Goal: Task Accomplishment & Management: Use online tool/utility

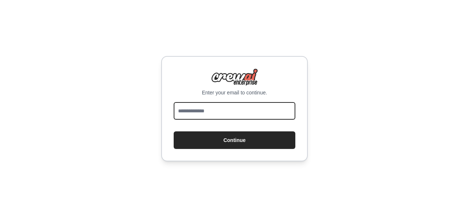
click at [227, 107] on input "email" at bounding box center [235, 111] width 122 height 18
type input "**********"
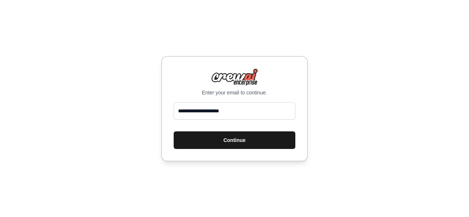
click at [220, 141] on button "Continue" at bounding box center [235, 141] width 122 height 18
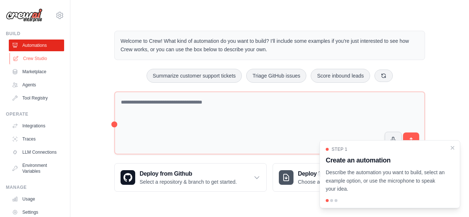
click at [23, 59] on link "Crew Studio" at bounding box center [37, 59] width 55 height 12
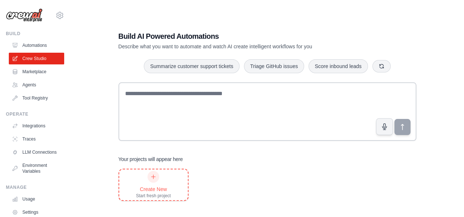
click at [153, 180] on div at bounding box center [153, 177] width 12 height 12
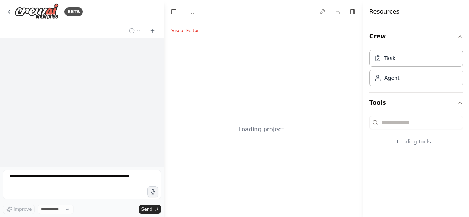
select select "****"
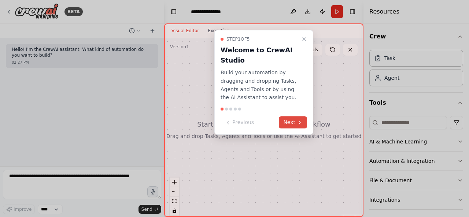
click at [287, 122] on button "Next" at bounding box center [293, 123] width 28 height 12
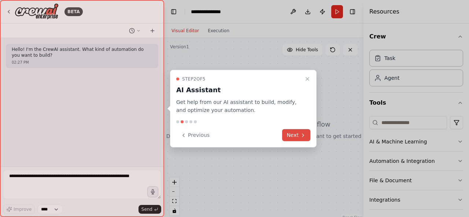
click at [295, 134] on button "Next" at bounding box center [296, 135] width 28 height 12
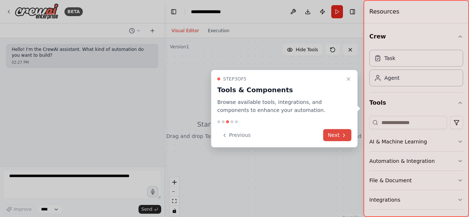
click at [326, 135] on button "Next" at bounding box center [337, 135] width 28 height 12
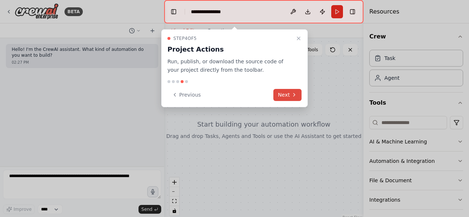
click at [293, 96] on icon at bounding box center [294, 95] width 6 height 6
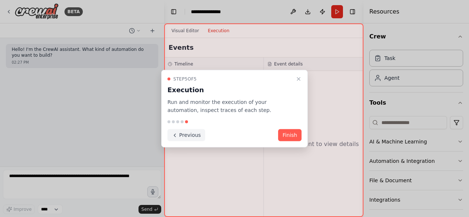
click at [184, 135] on button "Previous" at bounding box center [187, 135] width 38 height 12
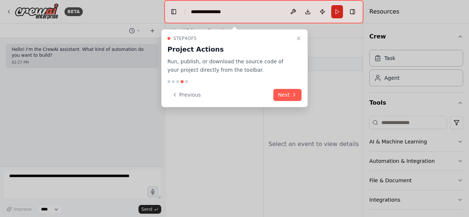
click at [184, 135] on div at bounding box center [234, 108] width 469 height 217
click at [186, 98] on button "Previous" at bounding box center [187, 95] width 38 height 12
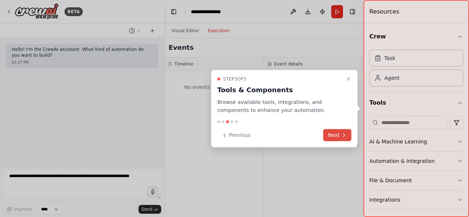
click at [329, 135] on button "Next" at bounding box center [337, 135] width 28 height 12
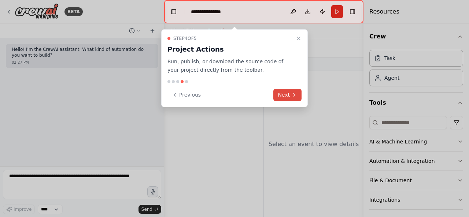
click at [291, 98] on button "Next" at bounding box center [288, 95] width 28 height 12
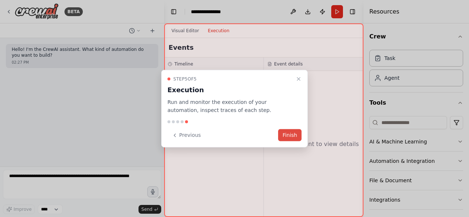
click at [292, 135] on button "Finish" at bounding box center [289, 135] width 23 height 12
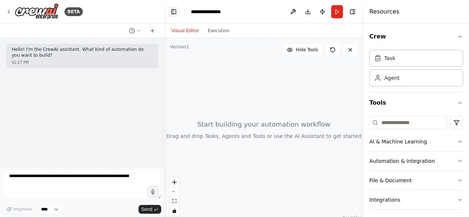
click at [172, 14] on button "Toggle Left Sidebar" at bounding box center [174, 12] width 10 height 10
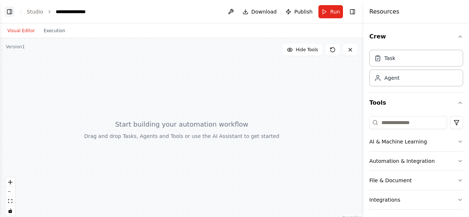
click at [9, 12] on button "Toggle Left Sidebar" at bounding box center [9, 12] width 10 height 10
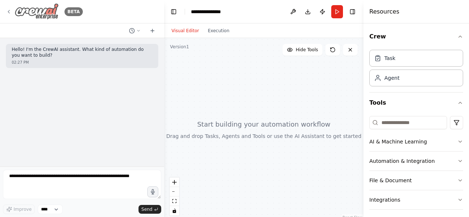
click at [11, 14] on icon at bounding box center [9, 12] width 6 height 6
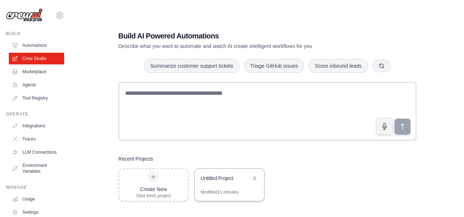
click at [208, 179] on div "Untitled Project" at bounding box center [226, 178] width 50 height 7
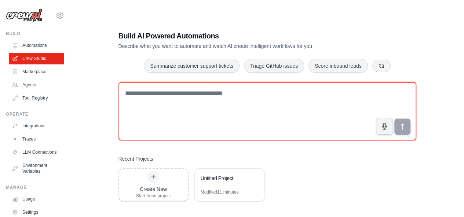
drag, startPoint x: 241, startPoint y: 95, endPoint x: 107, endPoint y: 84, distance: 134.3
click at [107, 84] on div "Build AI Powered Automations Describe what you want to automate and watch AI cr…" at bounding box center [267, 115] width 370 height 217
paste textarea "**********"
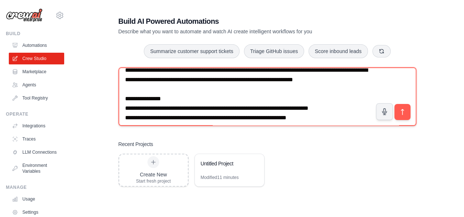
scroll to position [98, 0]
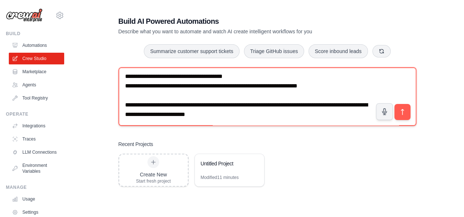
paste textarea "**********"
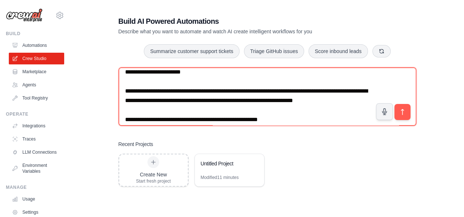
scroll to position [0, 0]
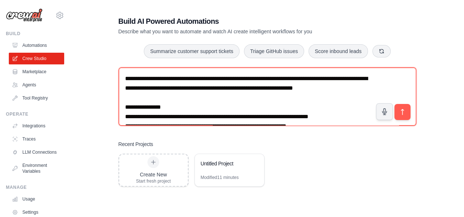
drag, startPoint x: 291, startPoint y: 93, endPoint x: 95, endPoint y: 78, distance: 196.7
click at [95, 78] on div "Build AI Powered Automations Describe what you want to automate and watch AI cr…" at bounding box center [267, 101] width 370 height 217
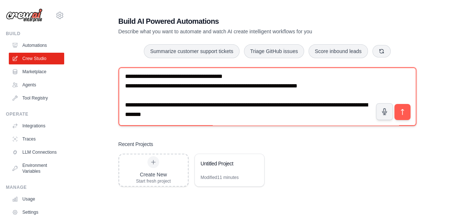
scroll to position [174, 0]
type textarea "**********"
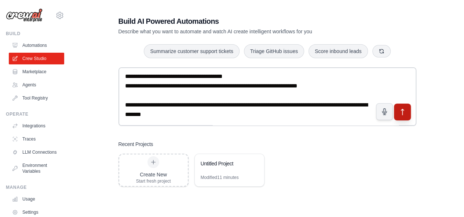
click at [400, 108] on icon "submit" at bounding box center [402, 112] width 8 height 8
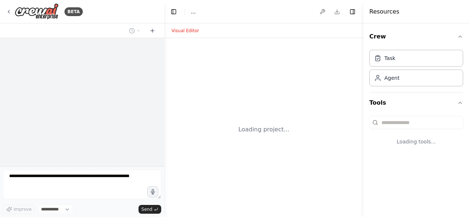
select select "****"
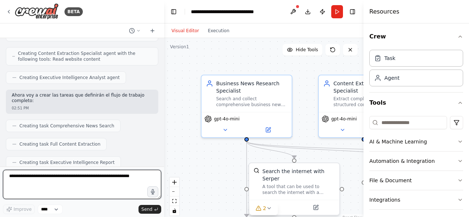
scroll to position [516, 0]
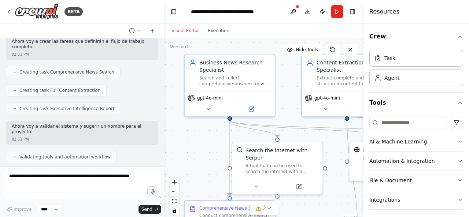
drag, startPoint x: 201, startPoint y: 180, endPoint x: 181, endPoint y: 155, distance: 31.6
click at [181, 155] on div ".deletable-edge-delete-btn { width: 20px; height: 20px; border: 0px solid #ffff…" at bounding box center [263, 129] width 199 height 183
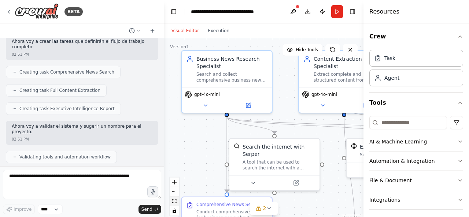
click at [176, 204] on button "fit view" at bounding box center [175, 202] width 10 height 10
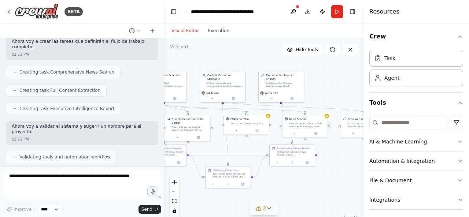
click at [268, 208] on icon at bounding box center [269, 208] width 3 height 1
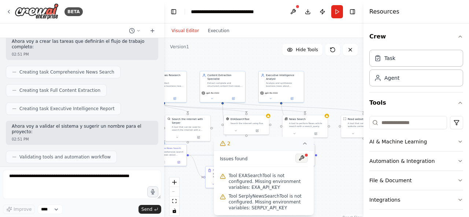
click at [303, 159] on button at bounding box center [302, 158] width 12 height 9
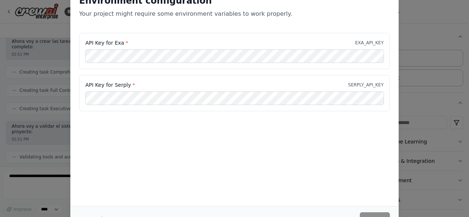
click at [48, 135] on div "Environment configuration Your project might require some environment variables…" at bounding box center [234, 108] width 469 height 217
click at [412, 155] on div "Environment configuration Your project might require some environment variables…" at bounding box center [234, 108] width 469 height 217
click at [423, 116] on div "Environment configuration Your project might require some environment variables…" at bounding box center [234, 108] width 469 height 217
click at [419, 39] on div "Environment configuration Your project might require some environment variables…" at bounding box center [234, 108] width 469 height 217
click at [37, 59] on div "Environment configuration Your project might require some environment variables…" at bounding box center [234, 108] width 469 height 217
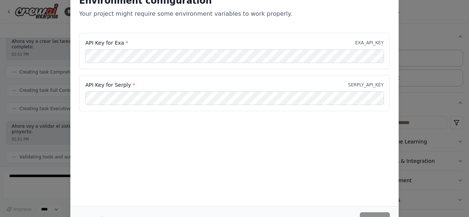
click at [37, 59] on div "Environment configuration Your project might require some environment variables…" at bounding box center [234, 108] width 469 height 217
click at [293, 148] on div "Environment configuration Your project might require some environment variables…" at bounding box center [234, 96] width 329 height 220
click at [455, 161] on div "Environment configuration Your project might require some environment variables…" at bounding box center [234, 108] width 469 height 217
click at [448, 119] on div "Environment configuration Your project might require some environment variables…" at bounding box center [234, 108] width 469 height 217
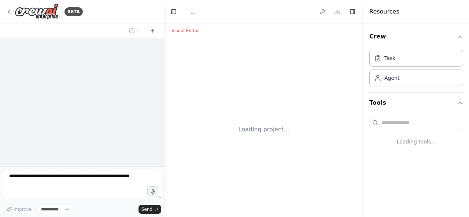
select select "****"
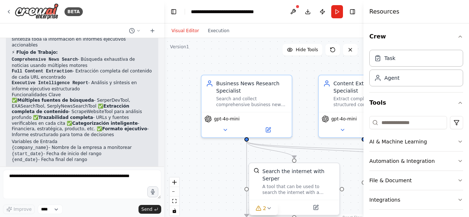
scroll to position [689, 0]
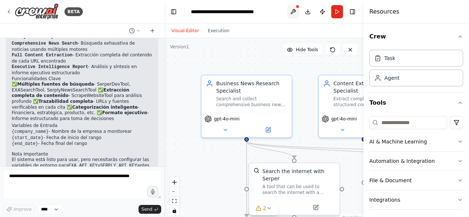
click at [293, 13] on button at bounding box center [293, 11] width 12 height 13
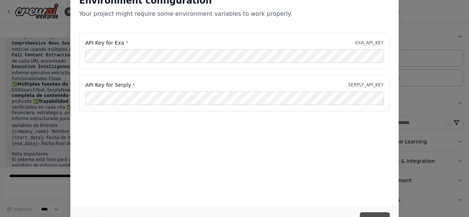
click at [371, 214] on button "Save" at bounding box center [375, 219] width 30 height 13
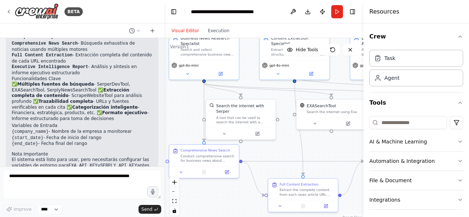
drag, startPoint x: 195, startPoint y: 130, endPoint x: 188, endPoint y: 123, distance: 10.1
click at [188, 123] on div ".deletable-edge-delete-btn { width: 20px; height: 20px; border: 0px solid #ffff…" at bounding box center [263, 129] width 199 height 183
drag, startPoint x: 315, startPoint y: 162, endPoint x: 199, endPoint y: 140, distance: 117.9
click at [199, 140] on div ".deletable-edge-delete-btn { width: 20px; height: 20px; border: 0px solid #ffff…" at bounding box center [263, 129] width 199 height 183
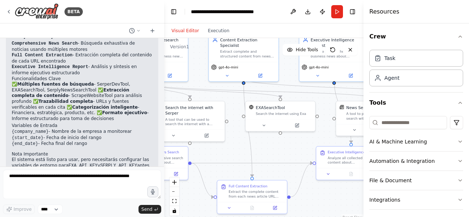
drag, startPoint x: 291, startPoint y: 144, endPoint x: 241, endPoint y: 146, distance: 51.0
click at [241, 146] on div ".deletable-edge-delete-btn { width: 20px; height: 20px; border: 0px solid #ffff…" at bounding box center [263, 129] width 199 height 183
click at [175, 203] on icon "fit view" at bounding box center [174, 201] width 4 height 4
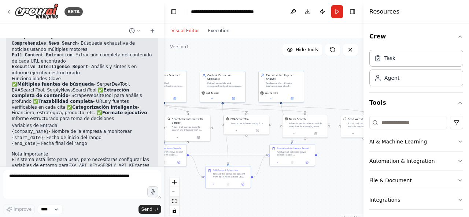
click at [175, 203] on icon "fit view" at bounding box center [174, 201] width 4 height 4
click at [172, 182] on button "zoom in" at bounding box center [175, 183] width 10 height 10
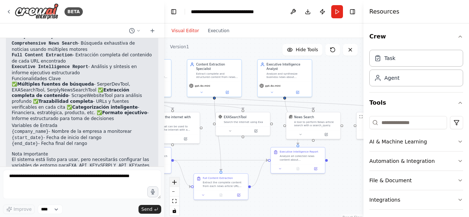
click at [172, 182] on button "zoom in" at bounding box center [175, 183] width 10 height 10
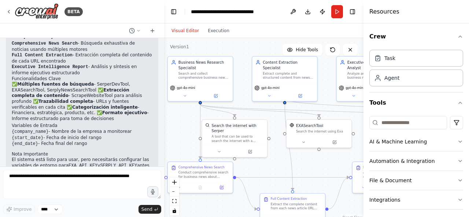
drag, startPoint x: 228, startPoint y: 173, endPoint x: 308, endPoint y: 185, distance: 81.5
click at [308, 185] on div ".deletable-edge-delete-btn { width: 20px; height: 20px; border: 0px solid #ffff…" at bounding box center [263, 129] width 199 height 183
